Goal: Task Accomplishment & Management: Complete application form

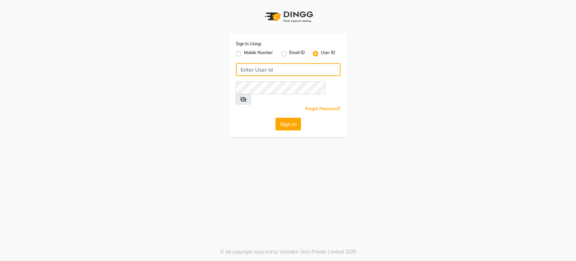
click at [317, 69] on input "Username" at bounding box center [288, 69] width 105 height 13
type input "2"
type input "H&S"
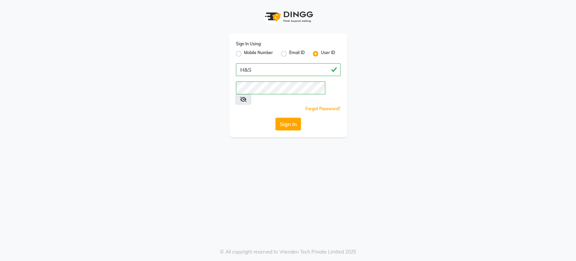
click at [247, 97] on icon at bounding box center [243, 99] width 7 height 5
click at [246, 97] on icon at bounding box center [243, 99] width 6 height 5
click at [285, 117] on button "Sign In" at bounding box center [288, 123] width 26 height 13
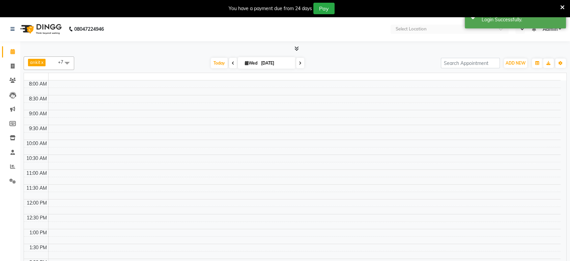
select select "en"
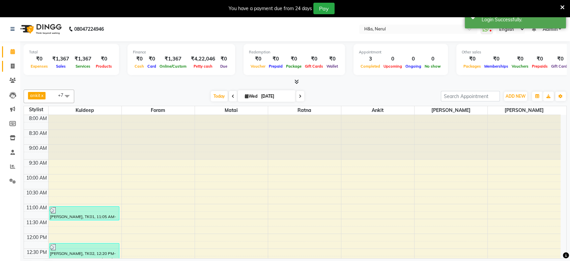
click at [13, 61] on link "Invoice" at bounding box center [10, 66] width 16 height 11
select select "service"
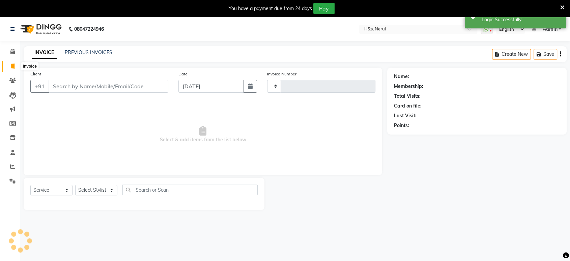
type input "2077"
select select "6419"
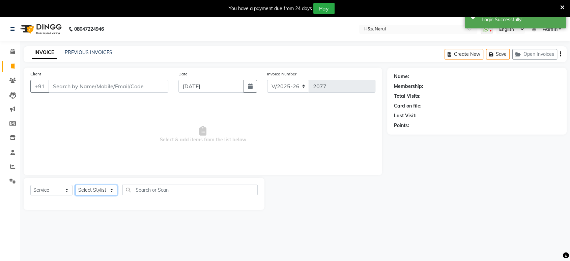
click at [110, 190] on select "Select Stylist ankit Dipeeka Foram jack Joshua Kuldeep matai Ratna sayli sheetal" at bounding box center [96, 190] width 42 height 10
click at [75, 185] on select "Select Stylist ankit Dipeeka Foram jack Joshua Kuldeep matai Ratna sayli sheetal" at bounding box center [96, 190] width 42 height 10
click at [94, 104] on span "Select & add items from the list below" at bounding box center [202, 134] width 345 height 67
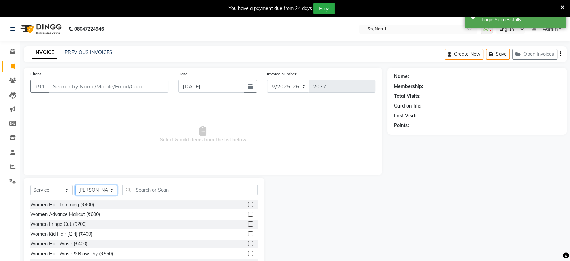
click at [101, 191] on select "Select Stylist ankit Dipeeka Foram jack Joshua Kuldeep matai Ratna sayli sheetal" at bounding box center [96, 190] width 42 height 10
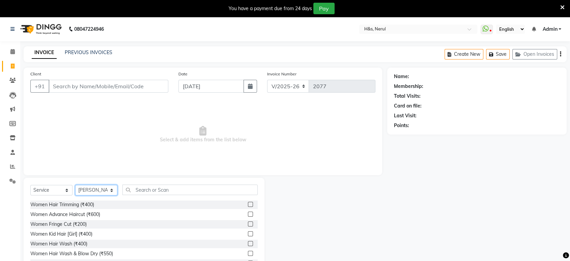
select select "61692"
click at [75, 185] on select "Select Stylist ankit Dipeeka Foram jack Joshua Kuldeep matai Ratna sayli sheetal" at bounding box center [96, 190] width 42 height 10
click at [248, 215] on label at bounding box center [250, 213] width 5 height 5
click at [248, 215] on input "checkbox" at bounding box center [250, 214] width 4 height 4
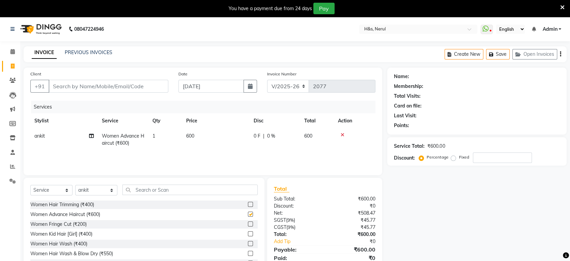
checkbox input "false"
click at [248, 242] on label at bounding box center [250, 243] width 5 height 5
click at [248, 242] on input "checkbox" at bounding box center [250, 243] width 4 height 4
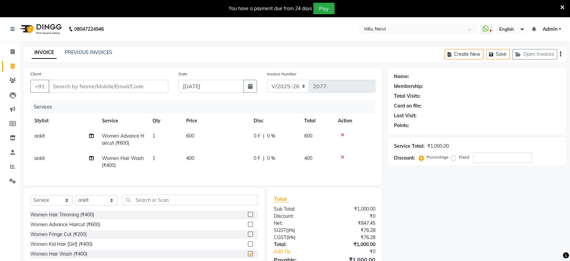
checkbox input "false"
click at [124, 87] on input "Client" at bounding box center [109, 86] width 120 height 13
type input "9"
type input "0"
type input "9359777986"
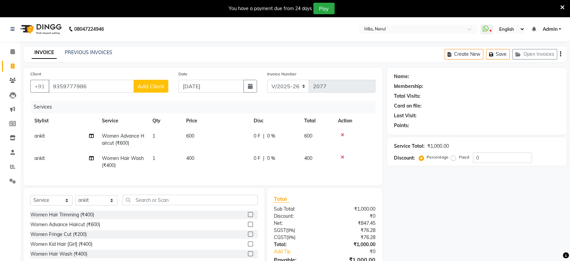
click at [167, 86] on button "Add Client" at bounding box center [151, 86] width 35 height 13
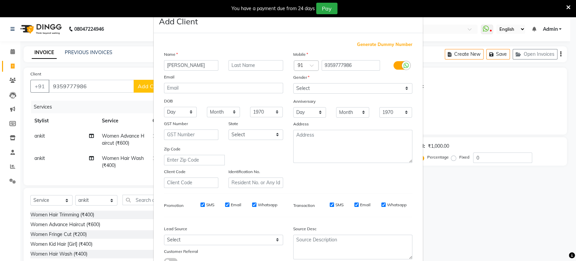
type input "vishakha"
click at [318, 91] on select "Select Male Female Other Prefer Not To Say" at bounding box center [352, 88] width 119 height 10
select select "female"
click at [293, 83] on select "Select Male Female Other Prefer Not To Say" at bounding box center [352, 88] width 119 height 10
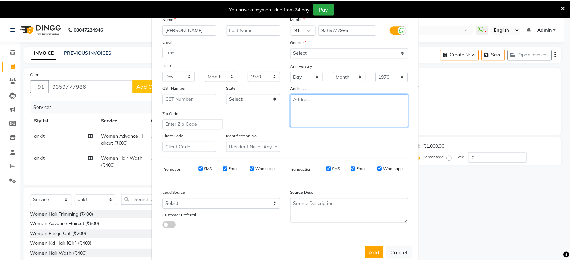
scroll to position [49, 0]
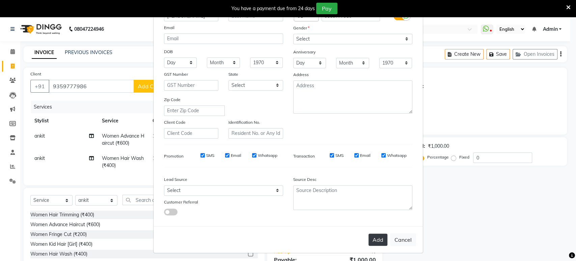
click at [378, 235] on button "Add" at bounding box center [378, 239] width 19 height 12
select select
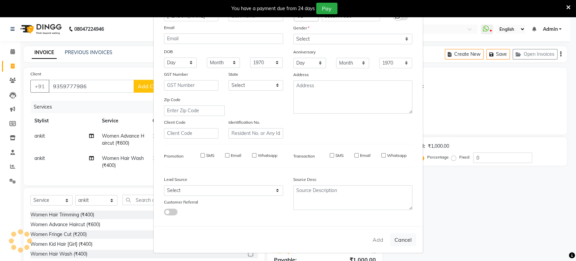
select select
checkbox input "false"
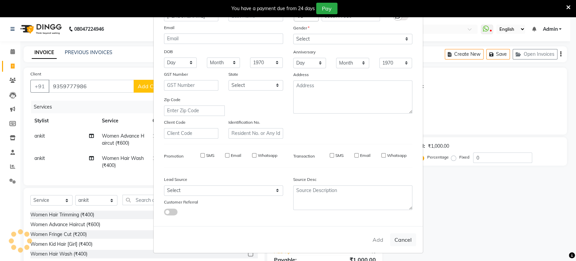
checkbox input "false"
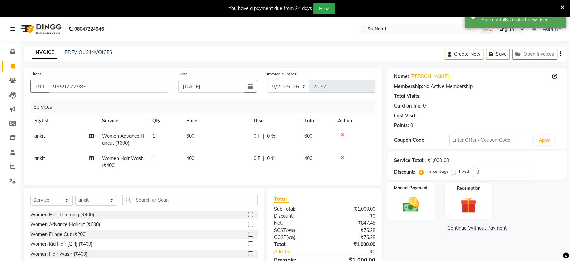
click at [414, 207] on img at bounding box center [411, 204] width 26 height 19
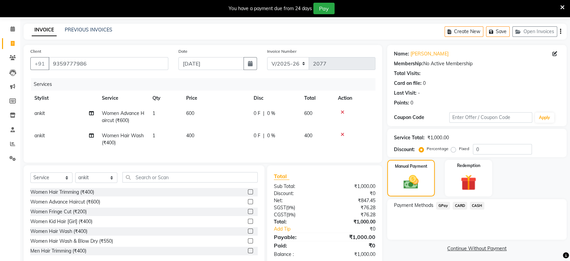
scroll to position [22, 0]
click at [444, 206] on span "GPay" at bounding box center [443, 206] width 14 height 8
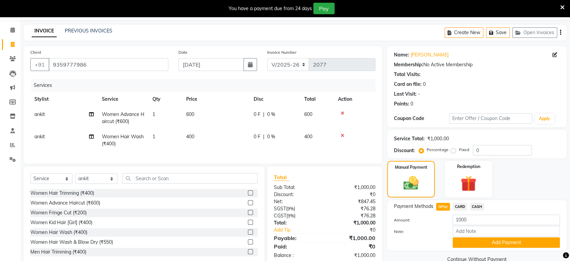
click at [467, 242] on button "Add Payment" at bounding box center [506, 242] width 107 height 10
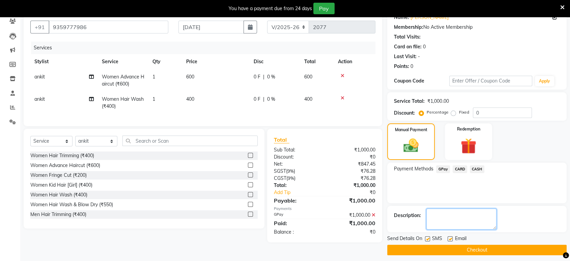
drag, startPoint x: 457, startPoint y: 220, endPoint x: 463, endPoint y: 222, distance: 6.1
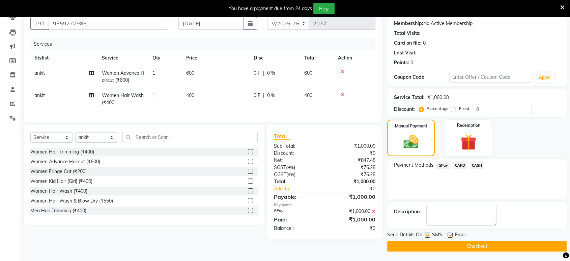
click at [451, 234] on label at bounding box center [450, 234] width 5 height 5
click at [451, 234] on input "checkbox" at bounding box center [450, 235] width 4 height 4
checkbox input "false"
click at [427, 233] on label at bounding box center [427, 234] width 5 height 5
click at [427, 233] on input "checkbox" at bounding box center [427, 235] width 4 height 4
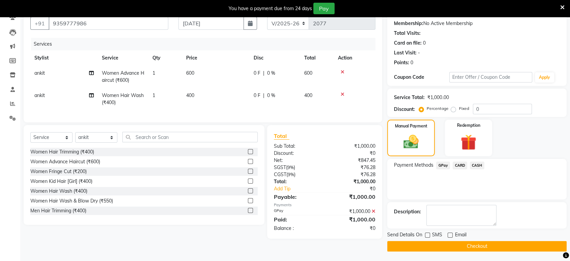
click at [427, 233] on label at bounding box center [427, 234] width 5 height 5
click at [427, 233] on input "checkbox" at bounding box center [427, 235] width 4 height 4
checkbox input "true"
click at [444, 245] on button "Checkout" at bounding box center [477, 246] width 180 height 10
